Goal: Check status: Check status

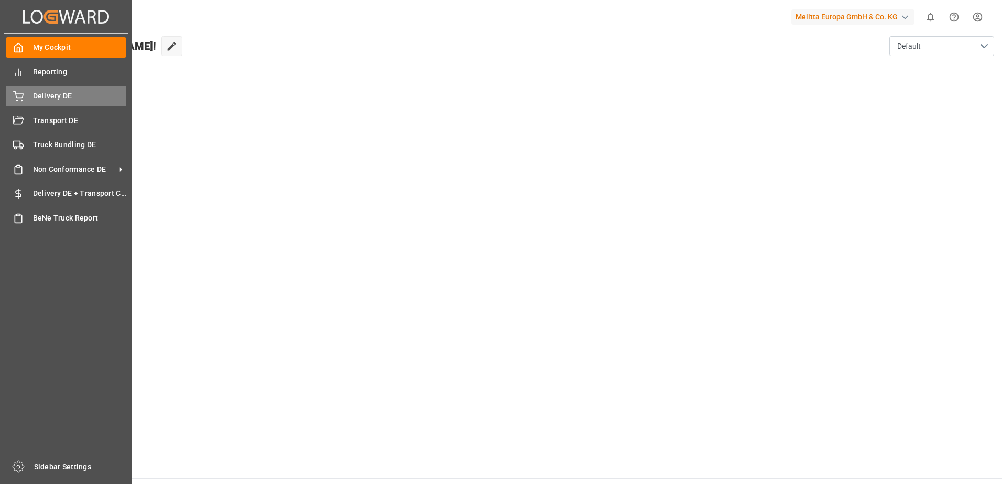
click at [25, 96] on div "Delivery DE Delivery DE" at bounding box center [66, 96] width 121 height 20
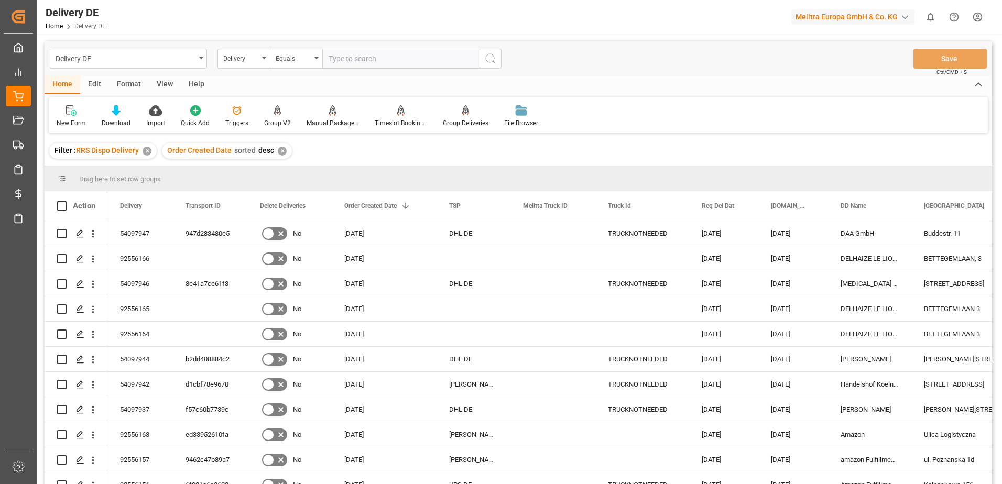
click at [381, 61] on input "text" at bounding box center [400, 59] width 157 height 20
type input "92556164"
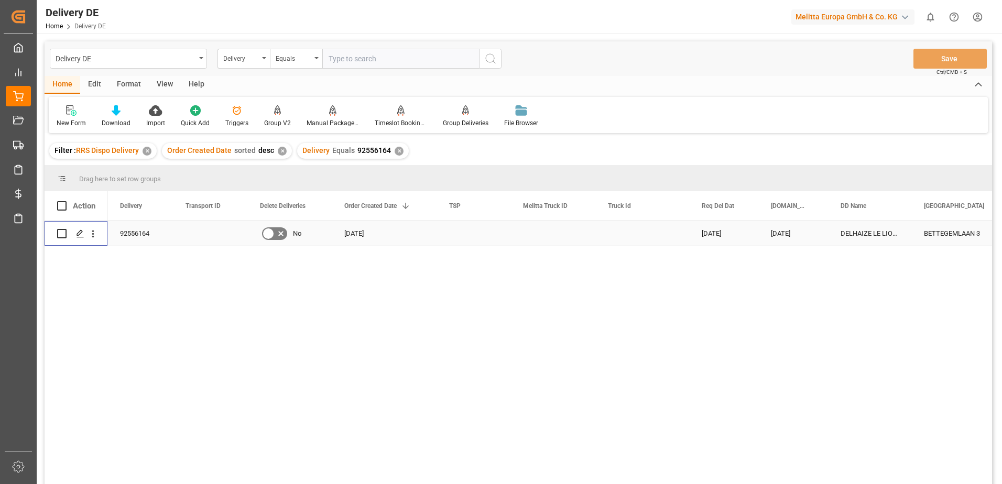
click at [62, 234] on input "Press Space to toggle row selection (unchecked)" at bounding box center [61, 233] width 9 height 9
checkbox input "true"
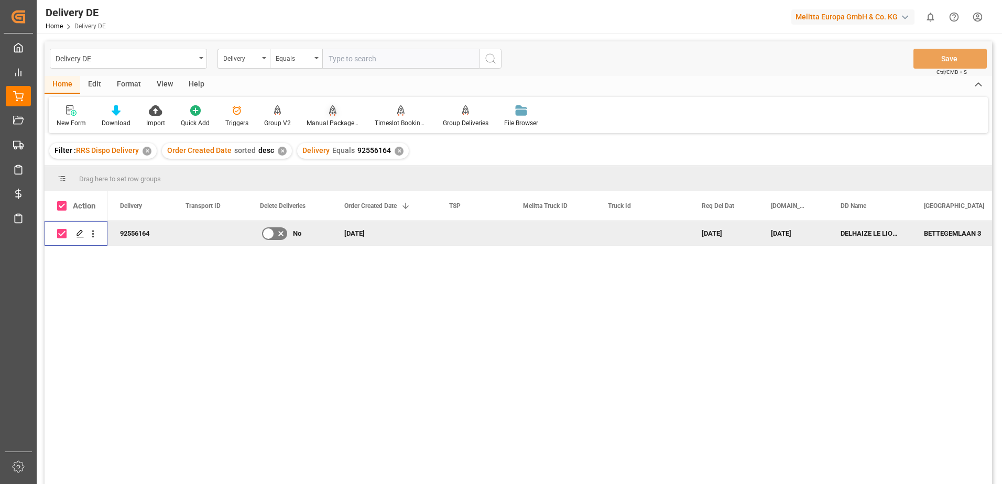
click at [325, 118] on div "Manual Package TypeDetermination" at bounding box center [333, 122] width 52 height 9
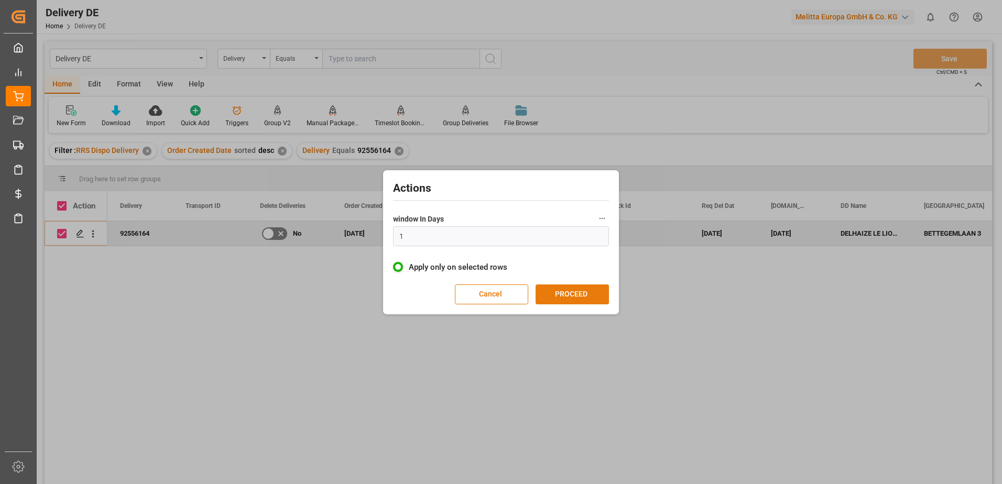
click at [584, 294] on button "PROCEED" at bounding box center [572, 295] width 73 height 20
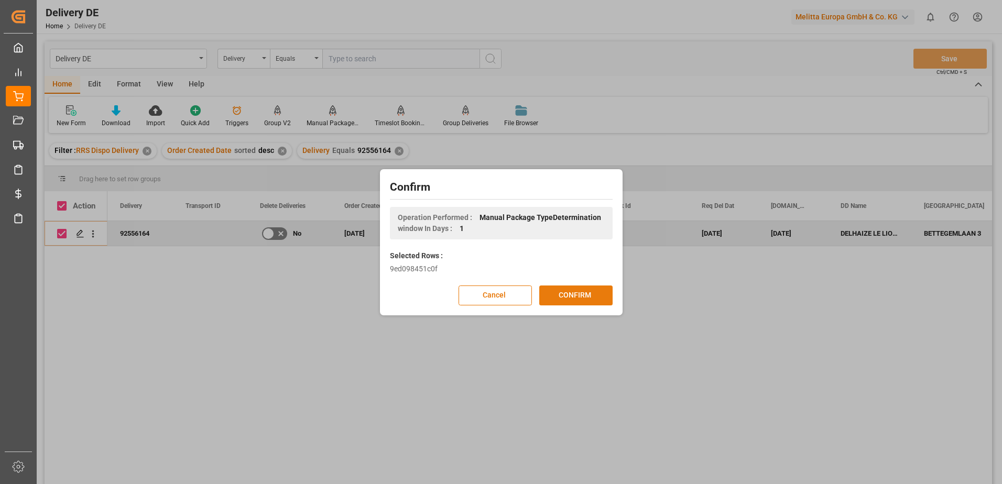
click at [563, 296] on button "CONFIRM" at bounding box center [575, 296] width 73 height 20
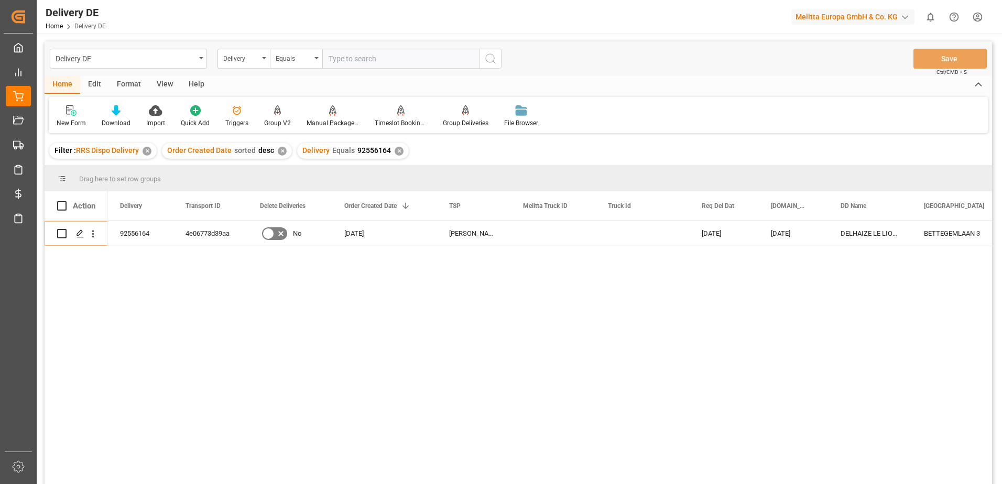
click at [352, 63] on input "text" at bounding box center [400, 59] width 157 height 20
type input "0092556165"
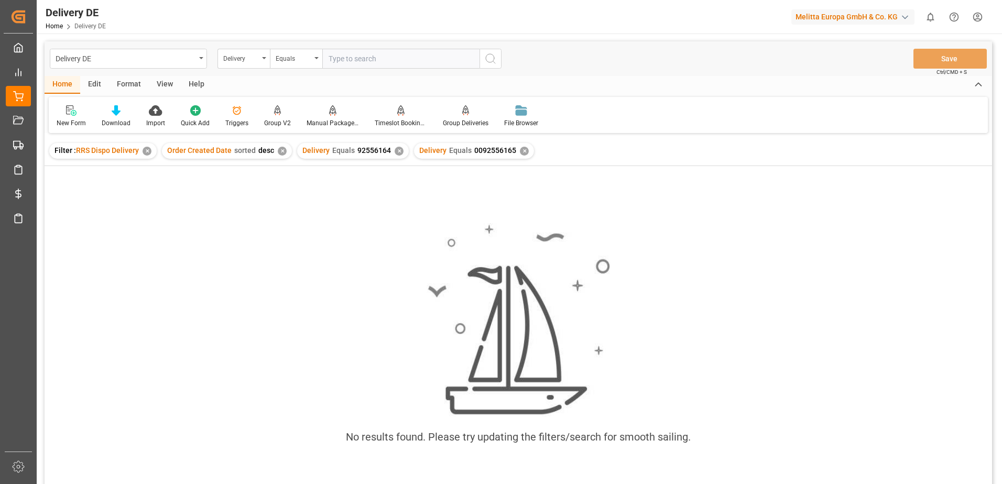
click at [520, 150] on div "✕" at bounding box center [524, 151] width 9 height 9
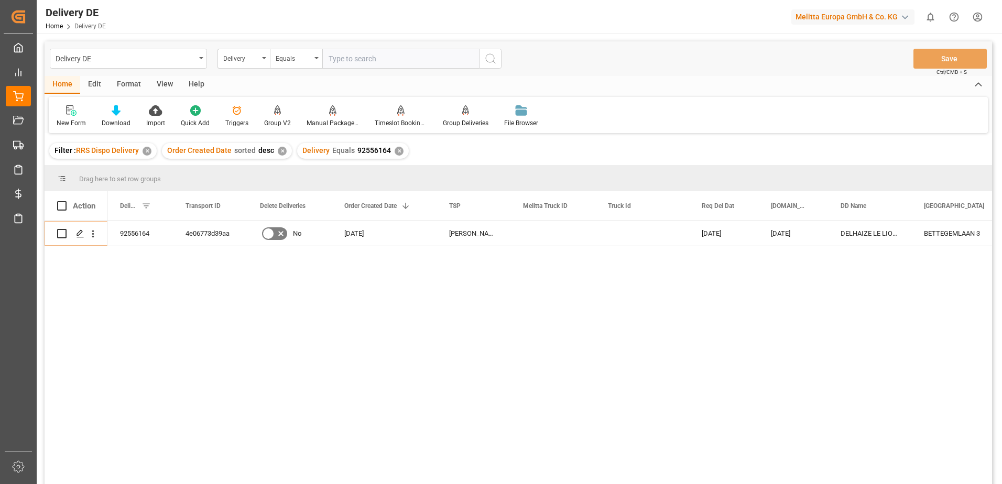
click at [396, 150] on div "✕" at bounding box center [399, 151] width 9 height 9
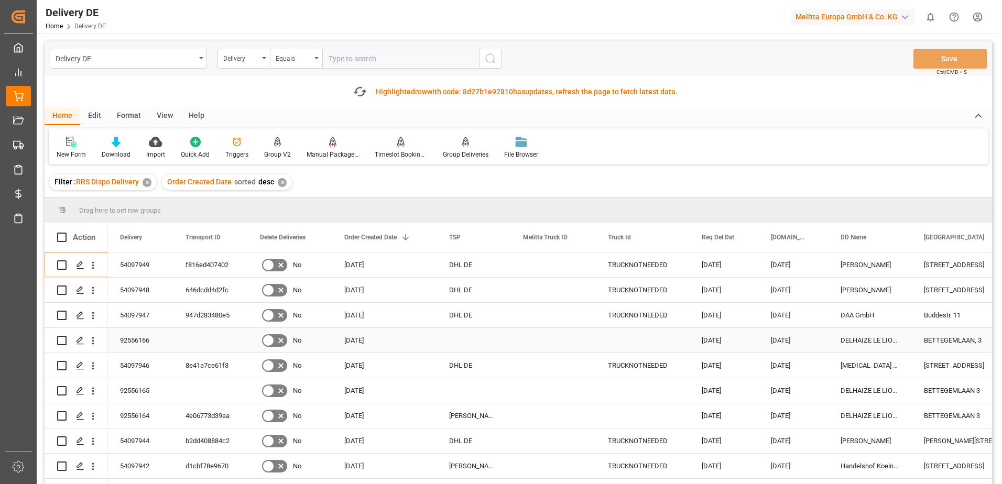
click at [61, 342] on input "Press Space to toggle row selection (unchecked)" at bounding box center [61, 340] width 9 height 9
checkbox input "true"
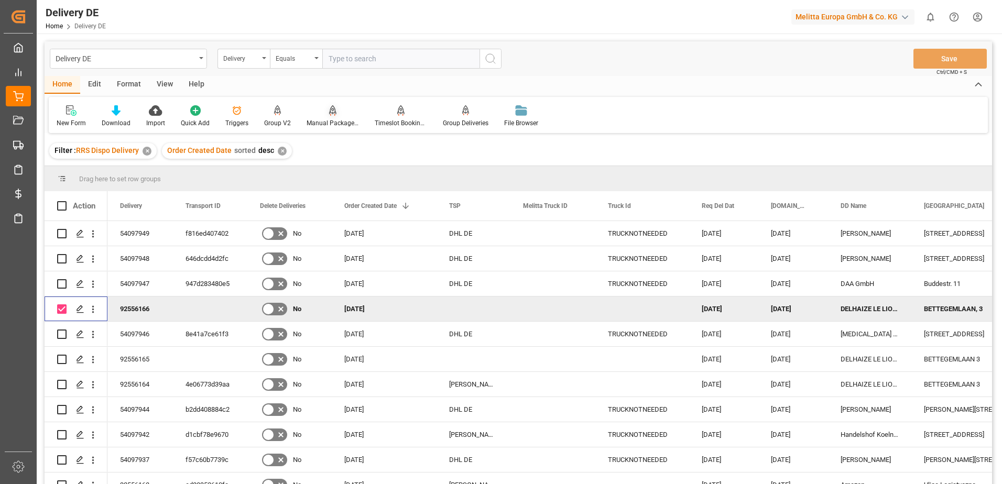
click at [331, 115] on icon at bounding box center [332, 110] width 7 height 10
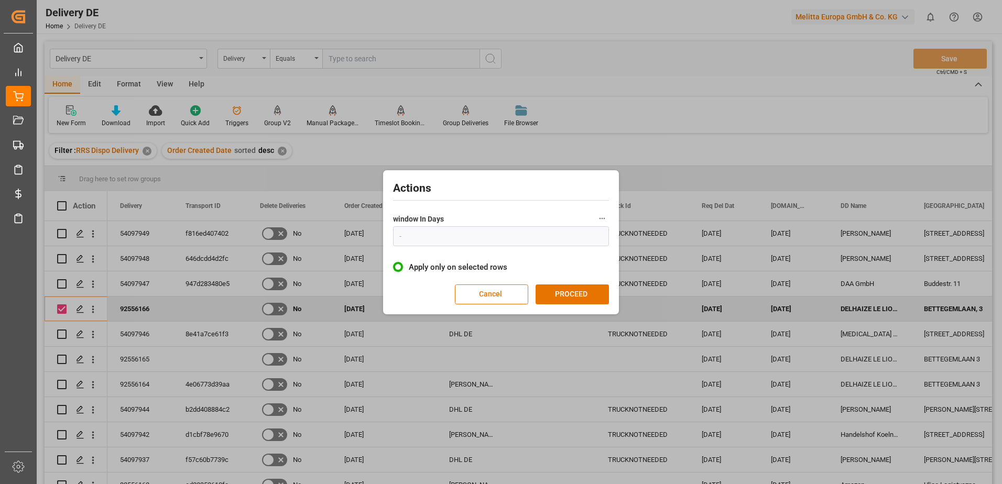
type input "1"
click at [563, 292] on button "PROCEED" at bounding box center [572, 295] width 73 height 20
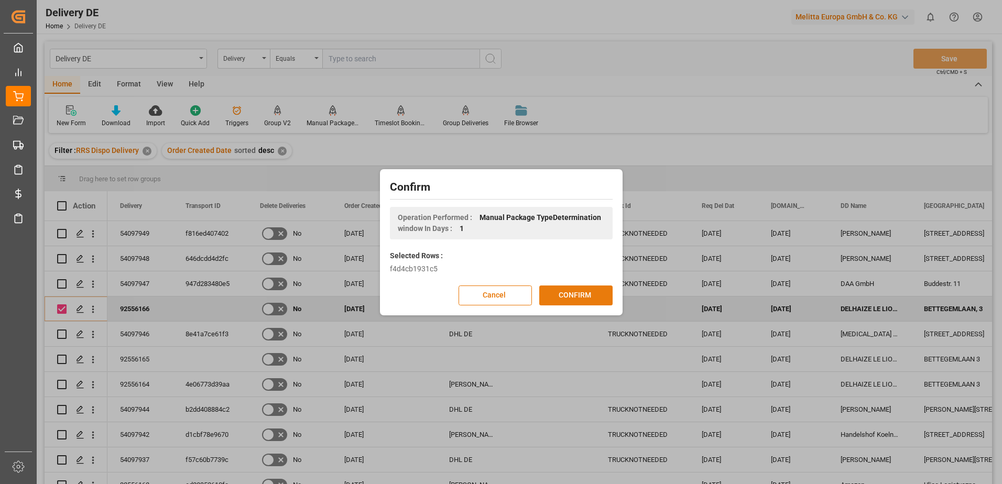
click at [558, 292] on button "CONFIRM" at bounding box center [575, 296] width 73 height 20
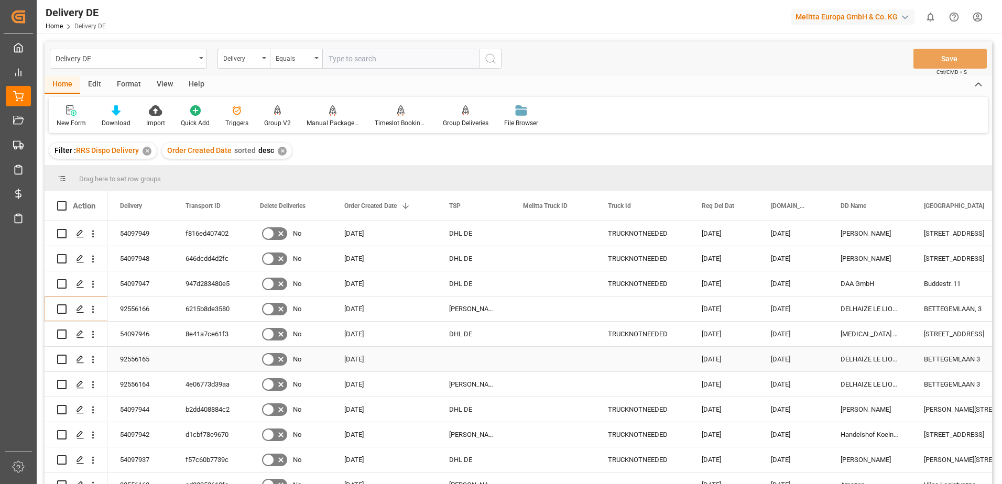
click at [61, 360] on input "Press Space to toggle row selection (unchecked)" at bounding box center [61, 359] width 9 height 9
checkbox input "true"
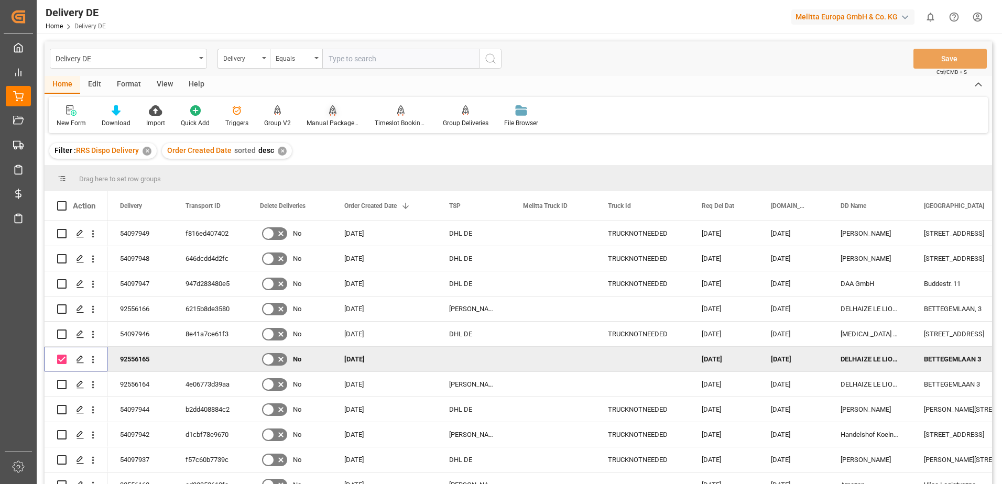
click at [324, 116] on div "Manual Package TypeDetermination" at bounding box center [333, 116] width 68 height 23
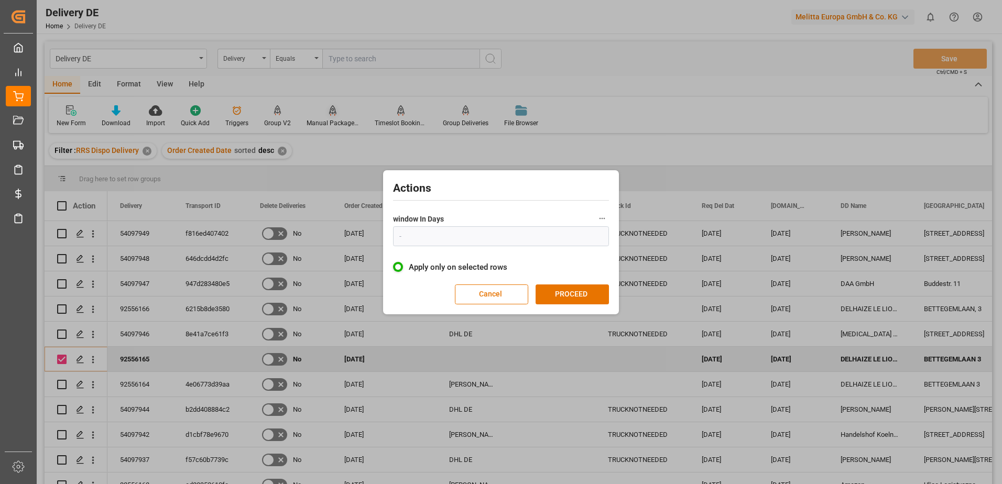
type input "1"
click at [562, 291] on button "PROCEED" at bounding box center [572, 295] width 73 height 20
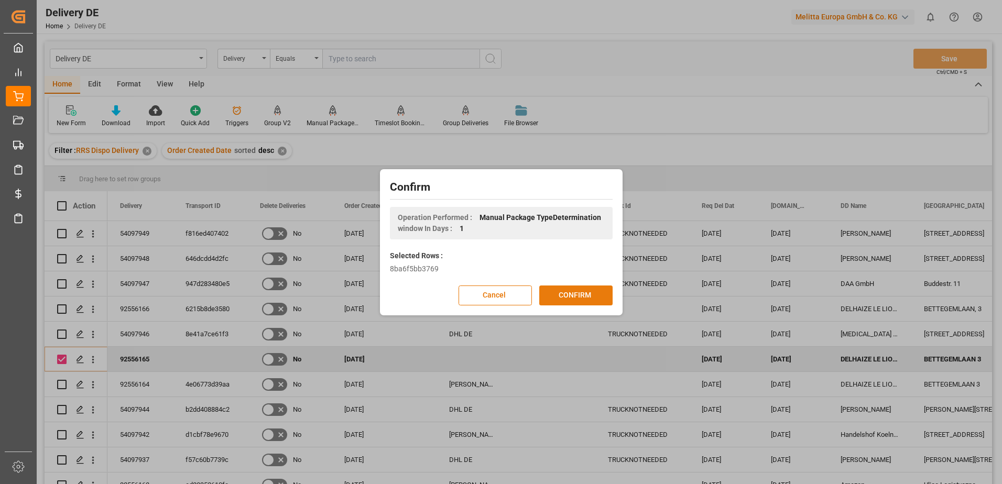
click at [562, 293] on button "CONFIRM" at bounding box center [575, 296] width 73 height 20
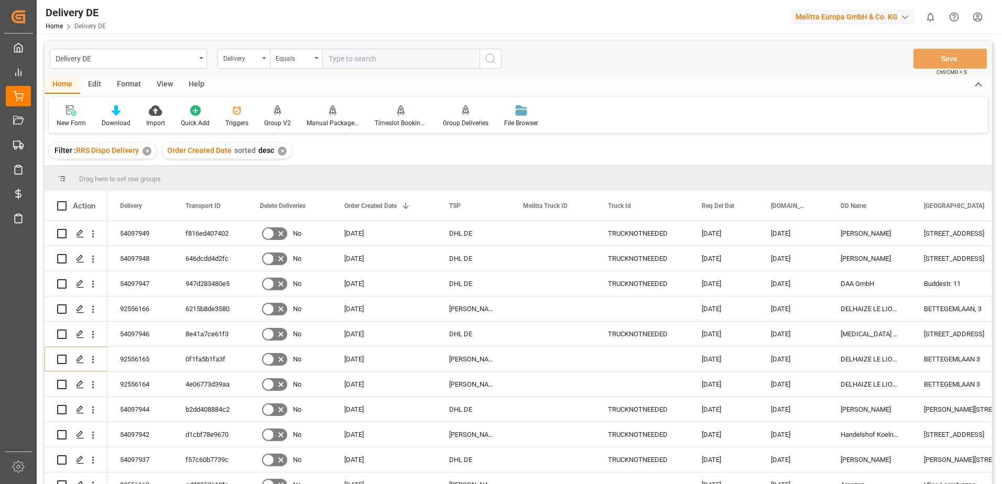
click at [975, 18] on html "Created by potrace 1.15, written by Peter Selinger 2001-2017 Created by potrace…" at bounding box center [501, 242] width 1002 height 484
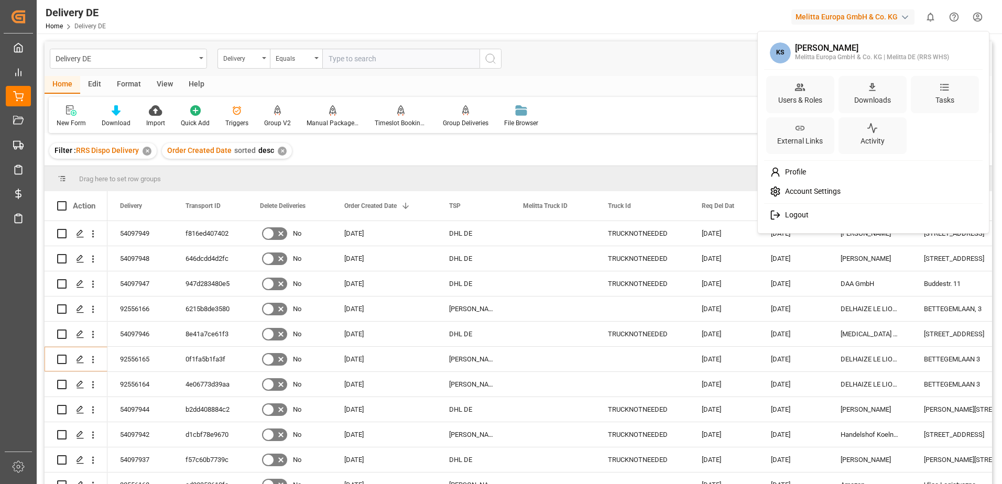
click at [799, 217] on span "Logout" at bounding box center [795, 215] width 28 height 9
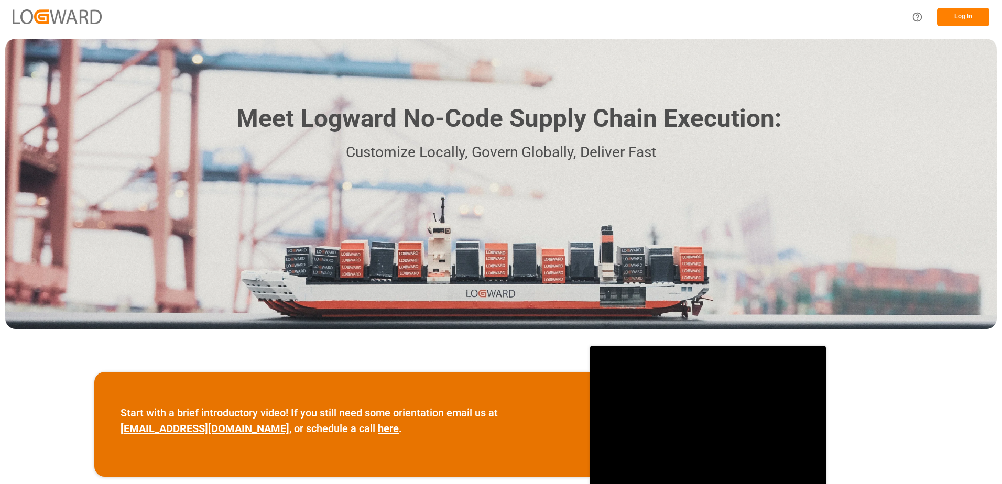
click at [960, 20] on button "Log In" at bounding box center [963, 17] width 52 height 18
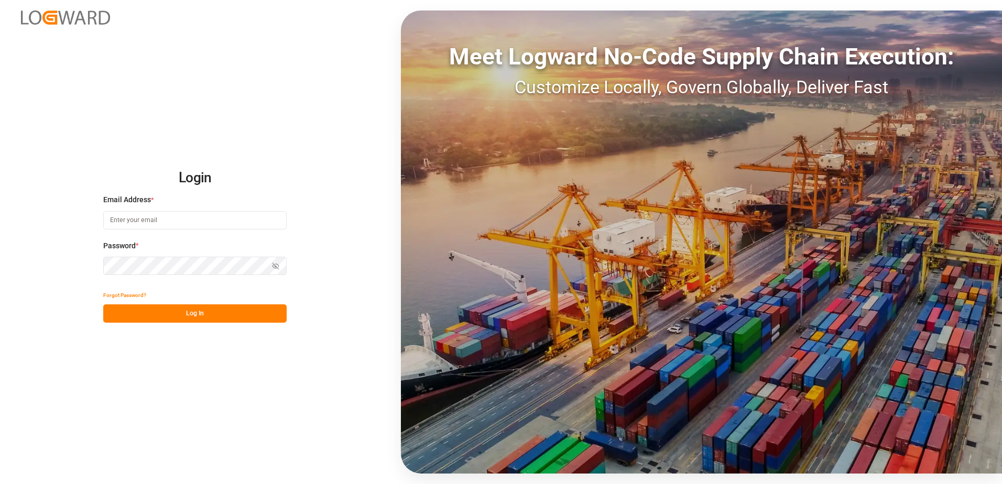
type input "karine.staut@melitta.be"
click at [177, 312] on button "Log In" at bounding box center [195, 314] width 184 height 18
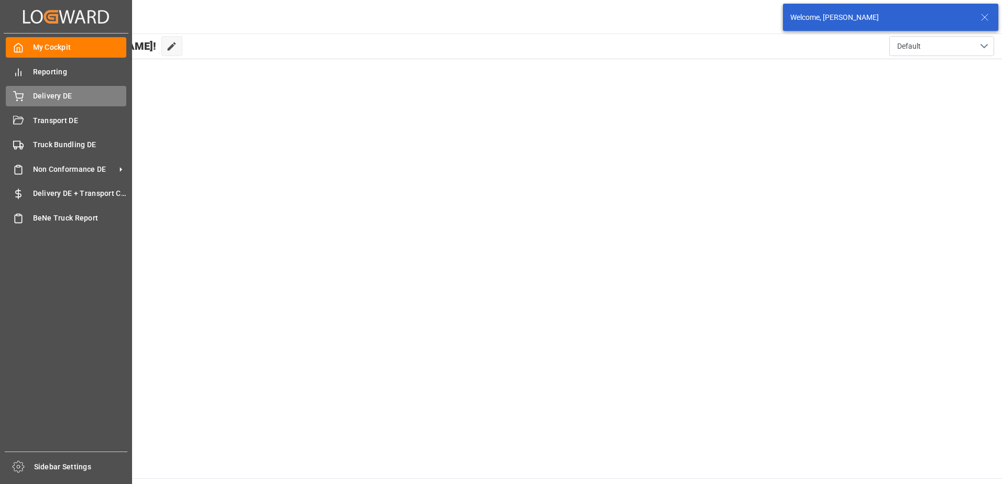
click at [23, 92] on icon at bounding box center [18, 96] width 10 height 10
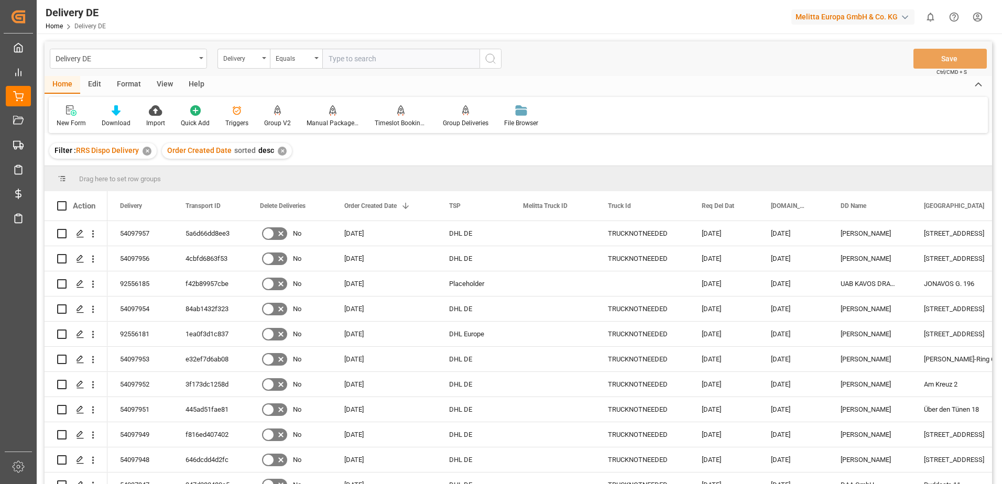
click at [396, 60] on input "text" at bounding box center [400, 59] width 157 height 20
type input "92556195"
click at [491, 61] on icon "search button" at bounding box center [490, 58] width 13 height 13
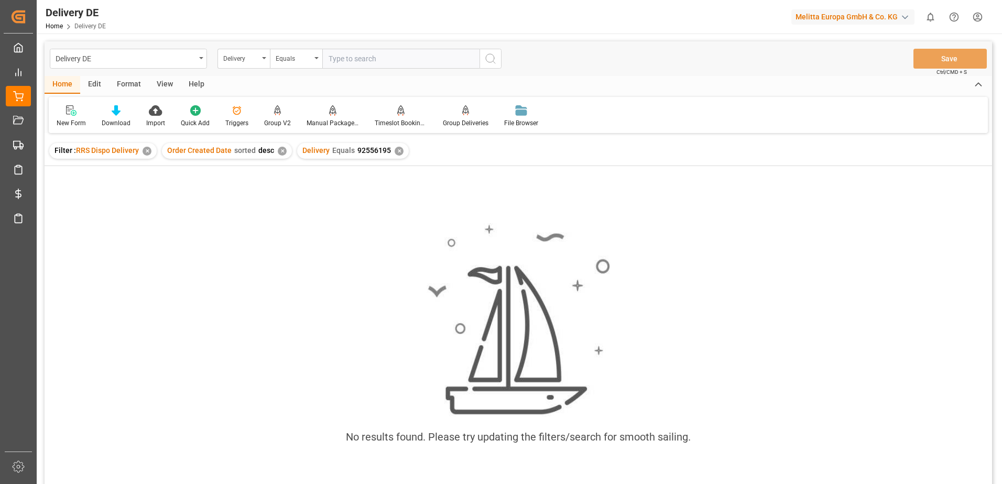
click at [396, 147] on div "✕" at bounding box center [399, 151] width 9 height 9
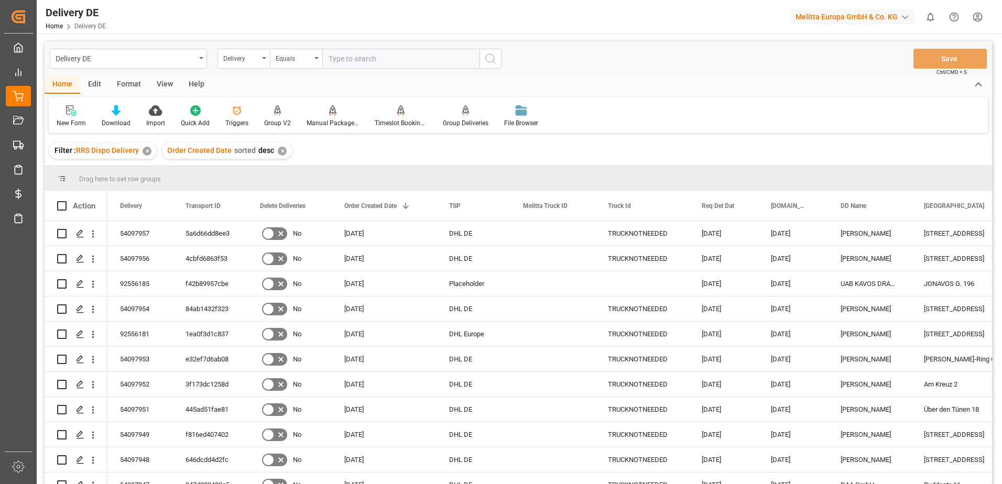
click at [360, 56] on input "text" at bounding box center [400, 59] width 157 height 20
type input "92556195"
click at [488, 59] on icon "search button" at bounding box center [490, 58] width 13 height 13
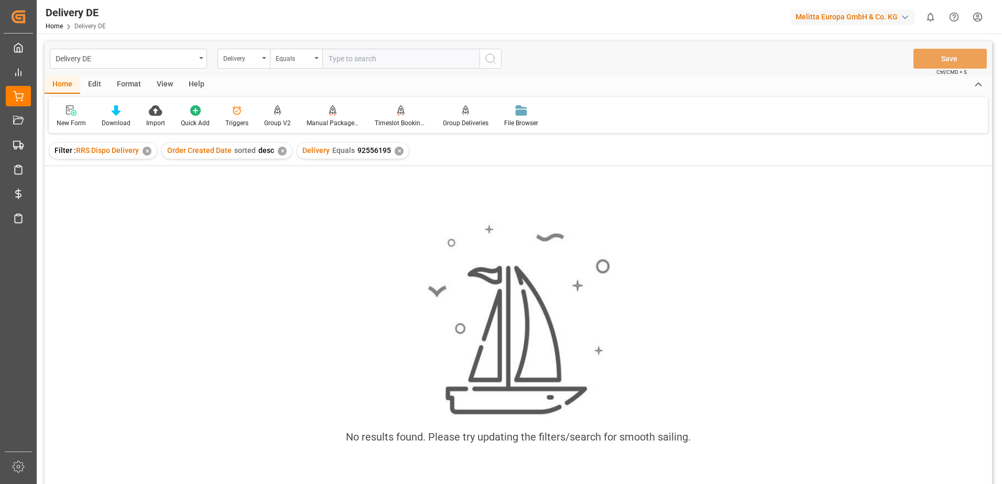
click at [397, 154] on div "✕" at bounding box center [399, 151] width 9 height 9
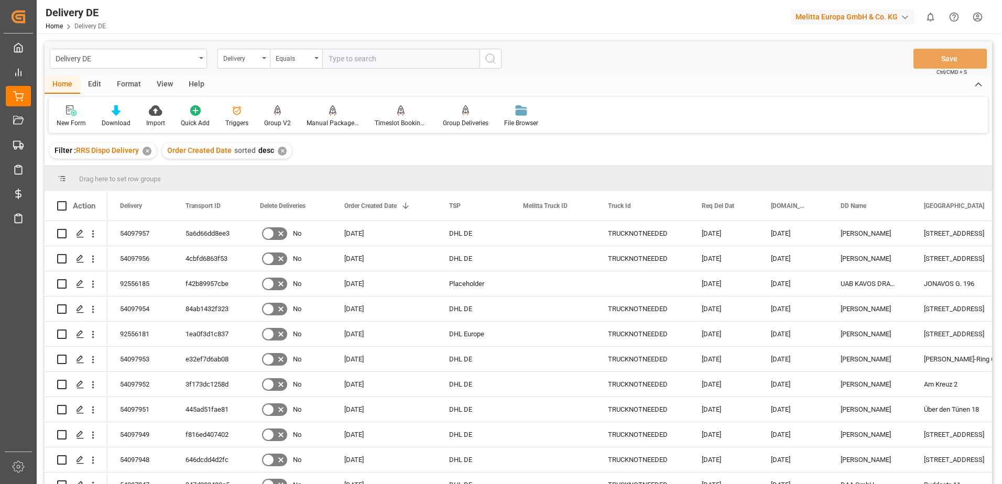
click at [352, 58] on input "text" at bounding box center [400, 59] width 157 height 20
type input "92556195"
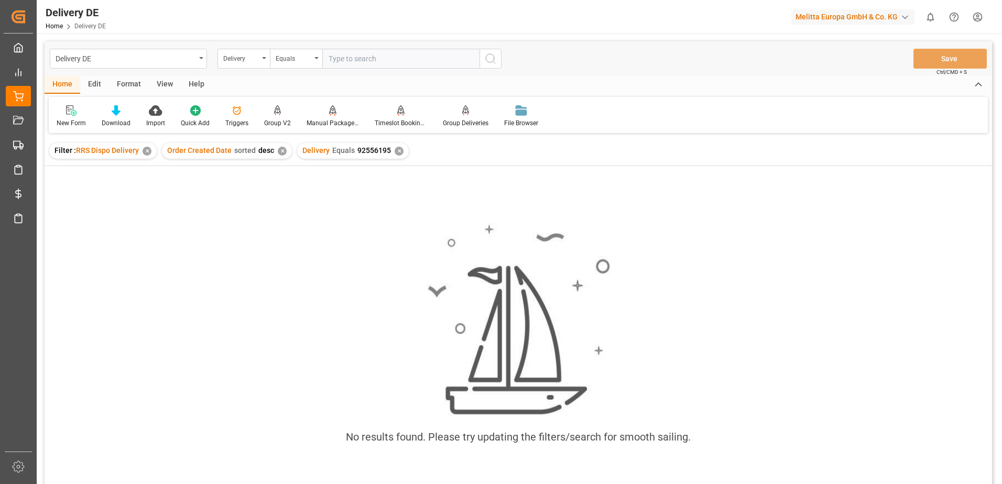
click at [394, 146] on div "Delivery Equals 92556195 ✕" at bounding box center [353, 151] width 112 height 16
click at [975, 17] on html "Created by potrace 1.15, written by Peter Selinger 2001-2017 Created by potrace…" at bounding box center [501, 242] width 1002 height 484
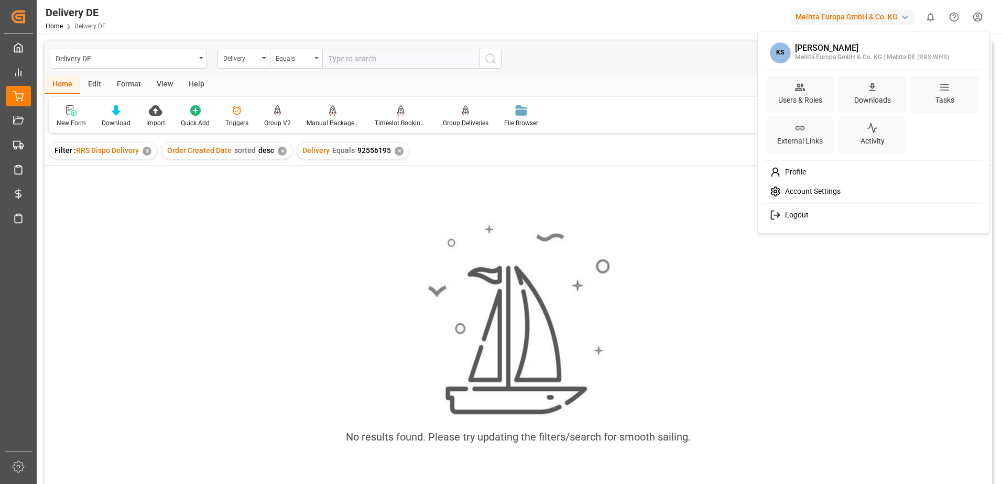
drag, startPoint x: 803, startPoint y: 213, endPoint x: 794, endPoint y: 213, distance: 8.4
click at [802, 213] on span "Logout" at bounding box center [795, 215] width 28 height 9
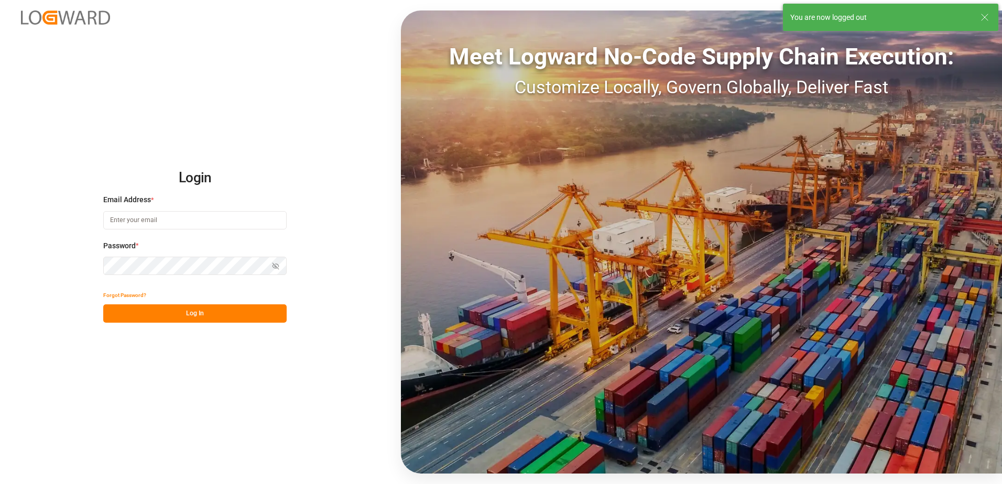
type input "karine.staut@melitta.be"
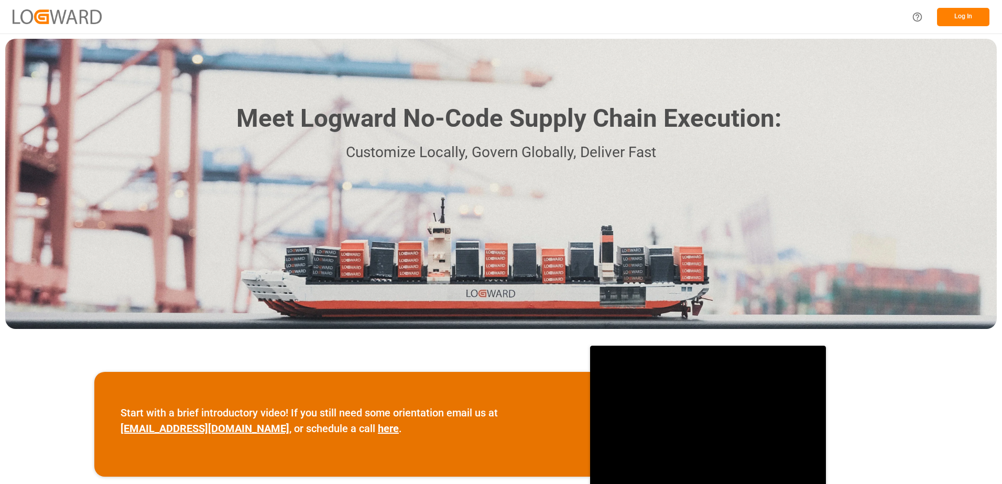
click at [956, 18] on button "Log In" at bounding box center [963, 17] width 52 height 18
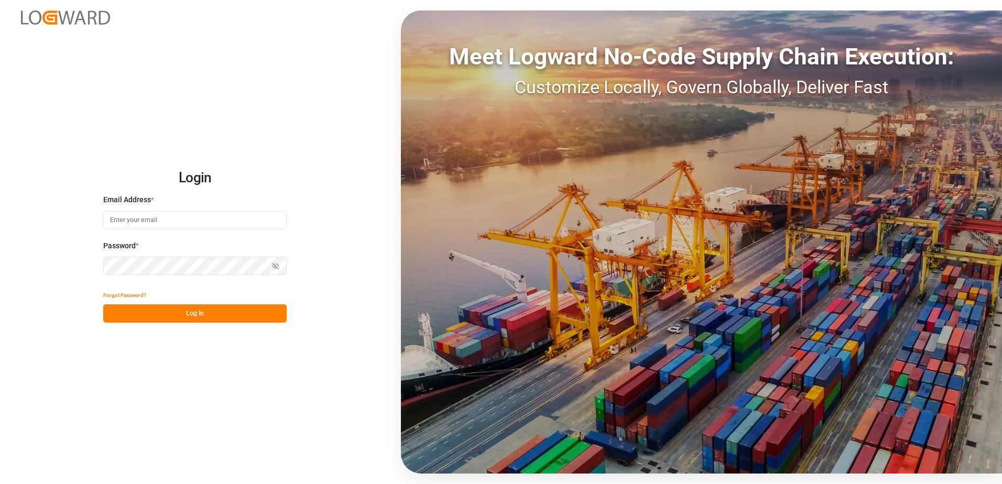
type input "karine.staut@melitta.be"
click at [204, 310] on button "Log In" at bounding box center [195, 314] width 184 height 18
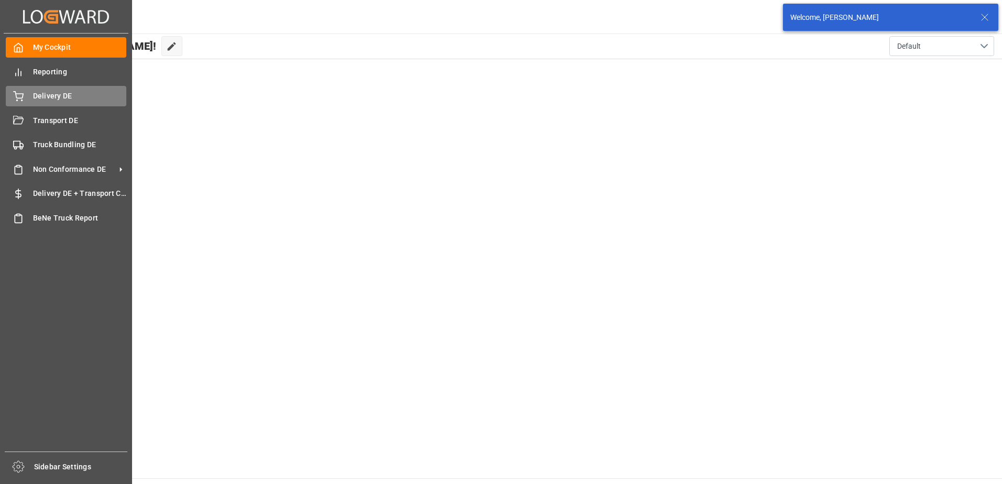
click at [24, 99] on div "Delivery DE Delivery DE" at bounding box center [66, 96] width 121 height 20
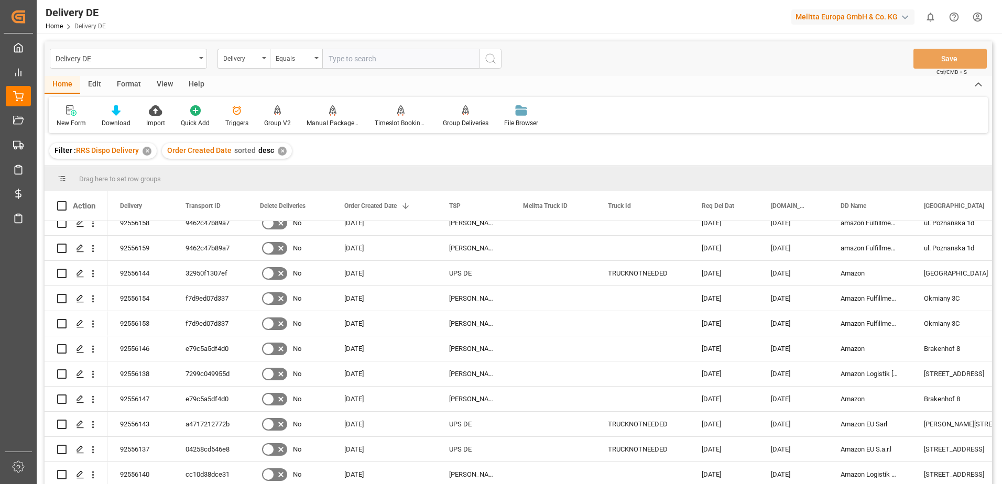
click at [373, 63] on input "text" at bounding box center [400, 59] width 157 height 20
type input "92556195"
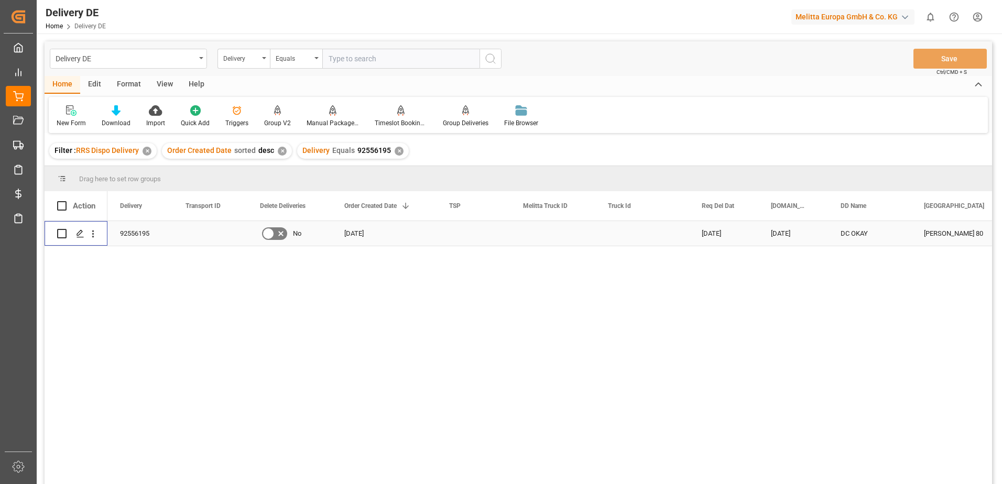
click at [62, 232] on input "Press Space to toggle row selection (unchecked)" at bounding box center [61, 233] width 9 height 9
checkbox input "true"
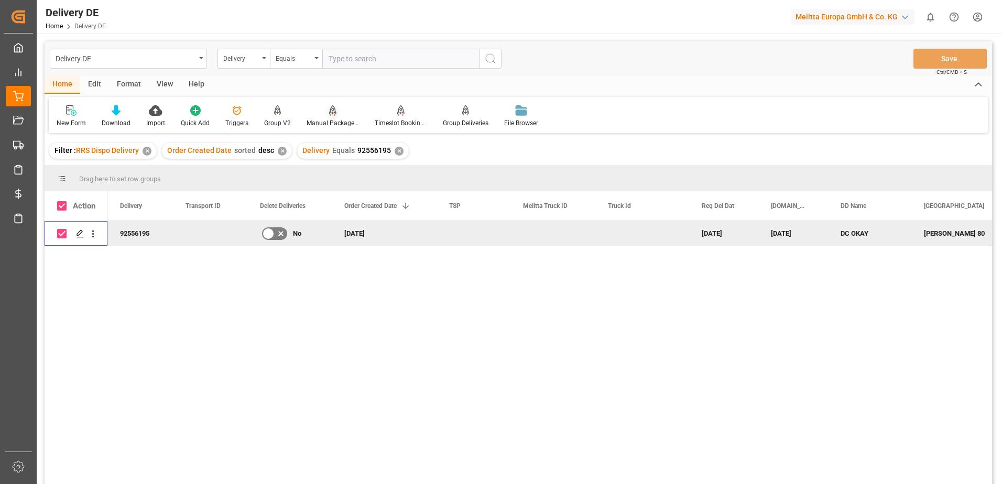
click at [336, 119] on div "Manual Package TypeDetermination" at bounding box center [333, 122] width 52 height 9
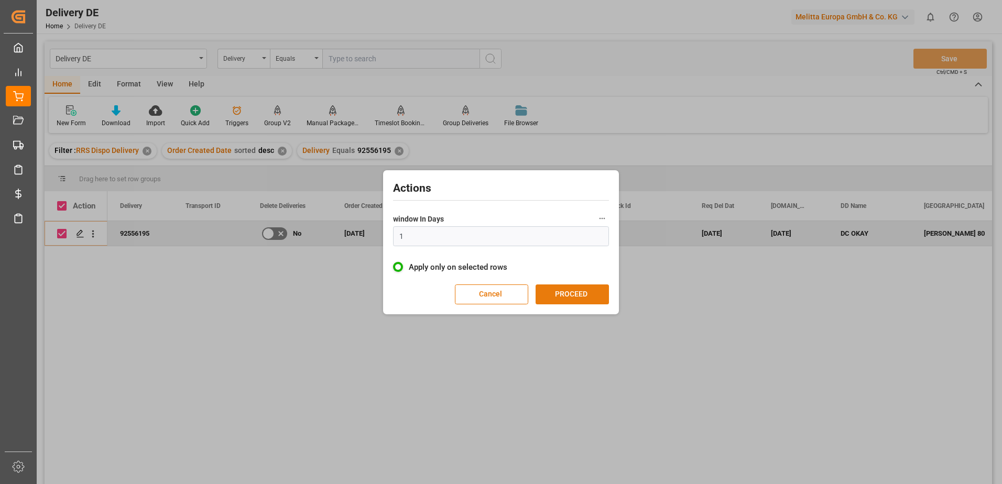
click at [557, 297] on button "PROCEED" at bounding box center [572, 295] width 73 height 20
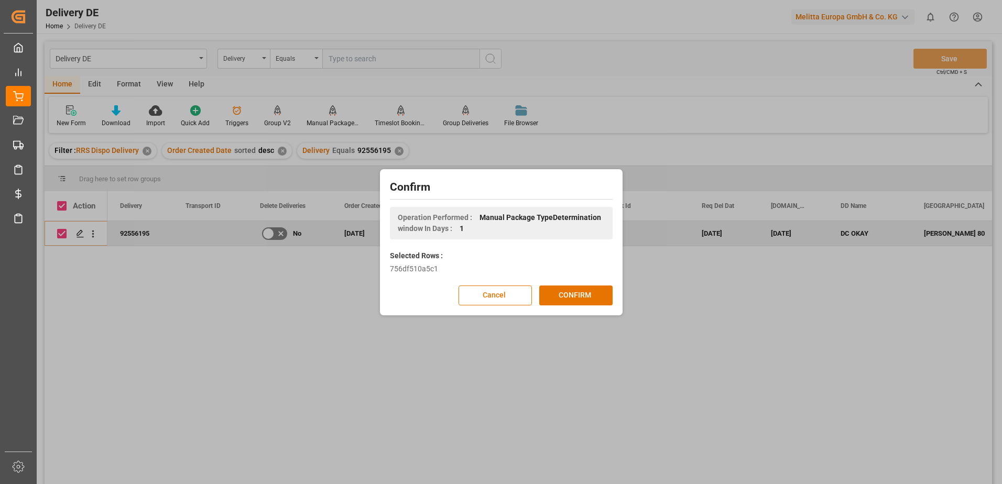
click at [557, 297] on button "CONFIRM" at bounding box center [575, 296] width 73 height 20
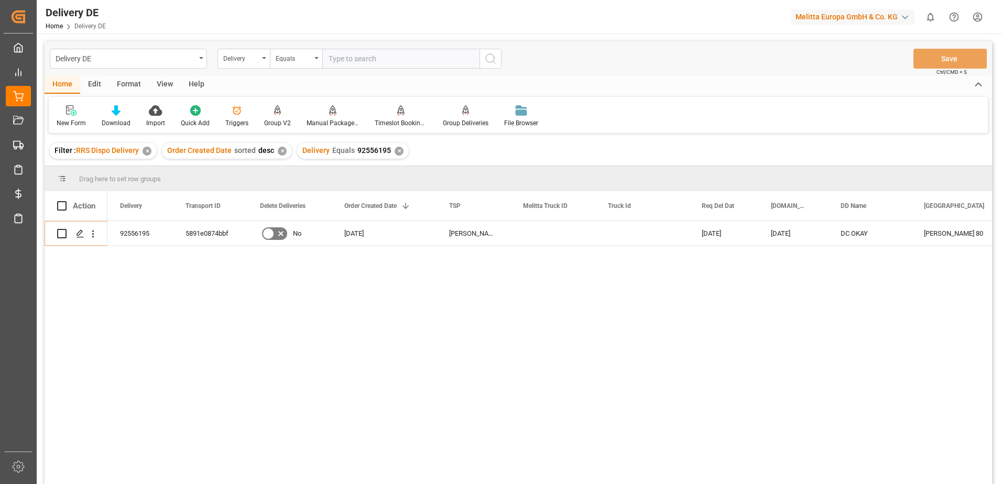
click at [976, 10] on html "Created by potrace 1.15, written by Peter Selinger 2001-2017 Created by potrace…" at bounding box center [501, 242] width 1002 height 484
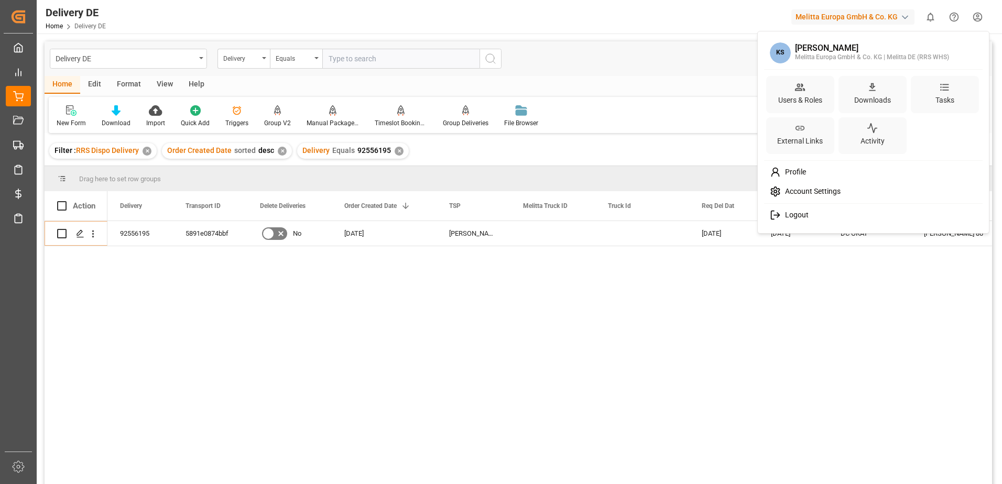
click at [792, 217] on span "Logout" at bounding box center [795, 215] width 28 height 9
